Goal: Transaction & Acquisition: Purchase product/service

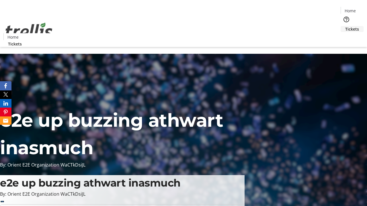
click at [345, 26] on span "Tickets" at bounding box center [352, 29] width 14 height 6
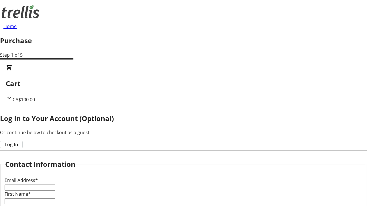
type input "FREE"
type input "[PERSON_NAME][EMAIL_ADDRESS][DOMAIN_NAME]"
type input "[PERSON_NAME]"
type input "Von"
